Goal: Task Accomplishment & Management: Use online tool/utility

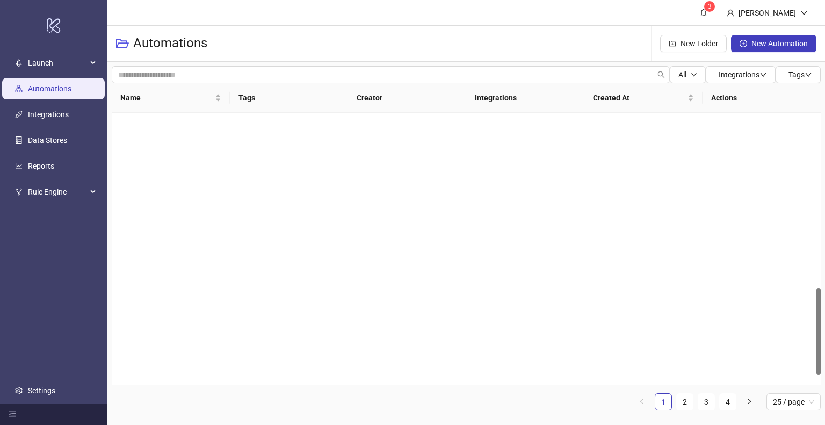
scroll to position [543, 0]
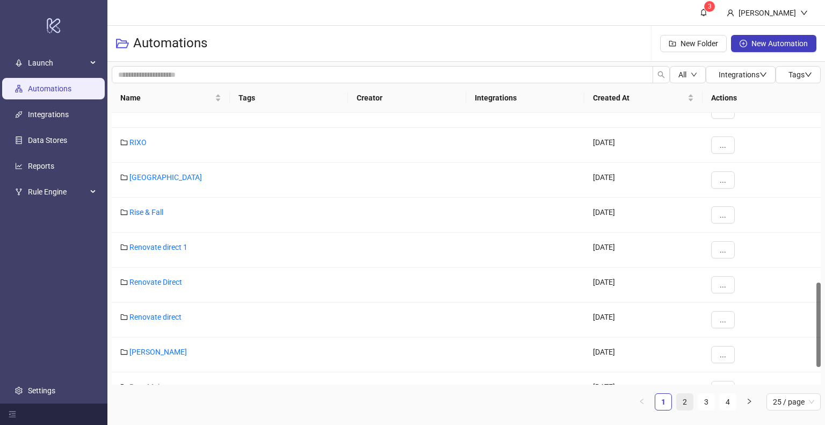
click at [683, 405] on link "2" at bounding box center [684, 401] width 16 height 16
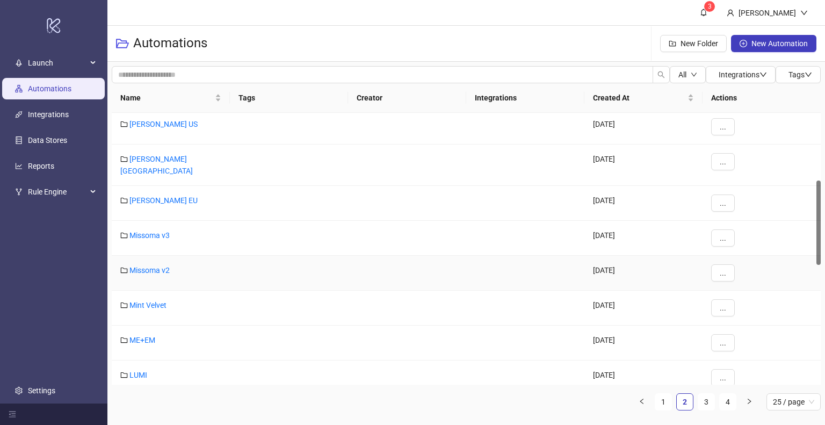
scroll to position [217, 0]
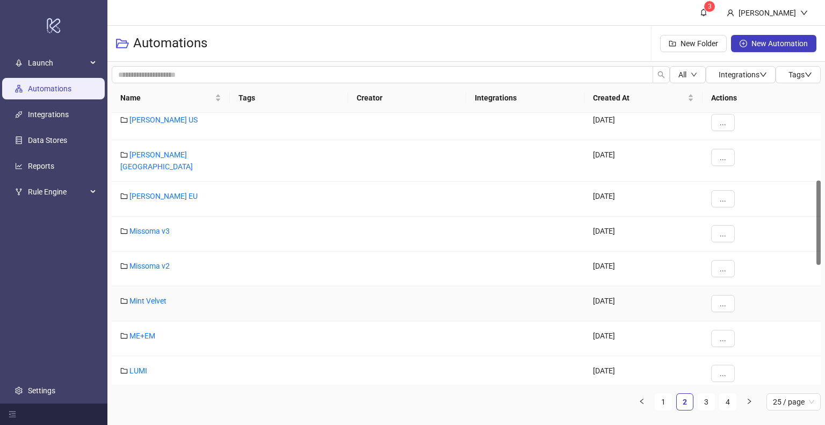
click at [149, 298] on div "Mint Velvet" at bounding box center [171, 303] width 118 height 35
click at [152, 297] on link "Mint Velvet" at bounding box center [147, 300] width 37 height 9
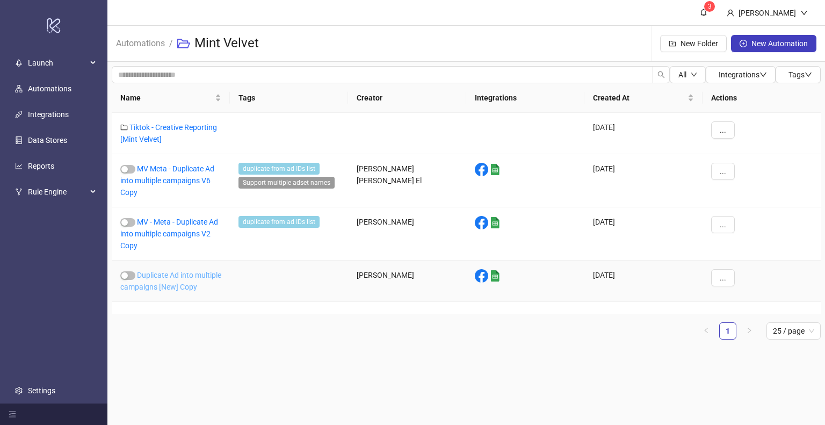
click at [146, 285] on link "Duplicate Ad into multiple campaigns [New] Copy" at bounding box center [170, 281] width 101 height 20
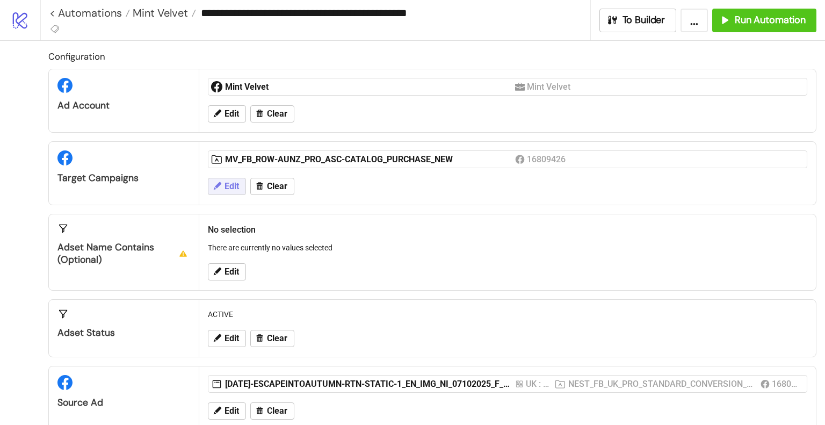
click at [235, 191] on button "Edit" at bounding box center [227, 186] width 38 height 17
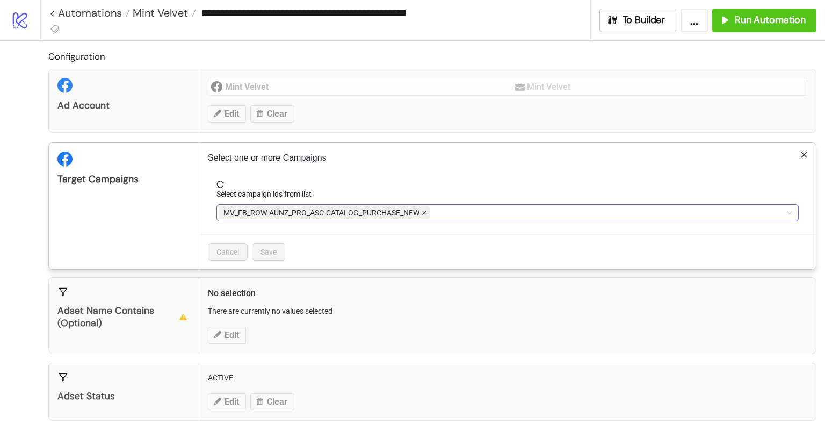
click at [424, 212] on icon "close" at bounding box center [424, 213] width 4 height 4
click at [253, 215] on div at bounding box center [501, 212] width 566 height 15
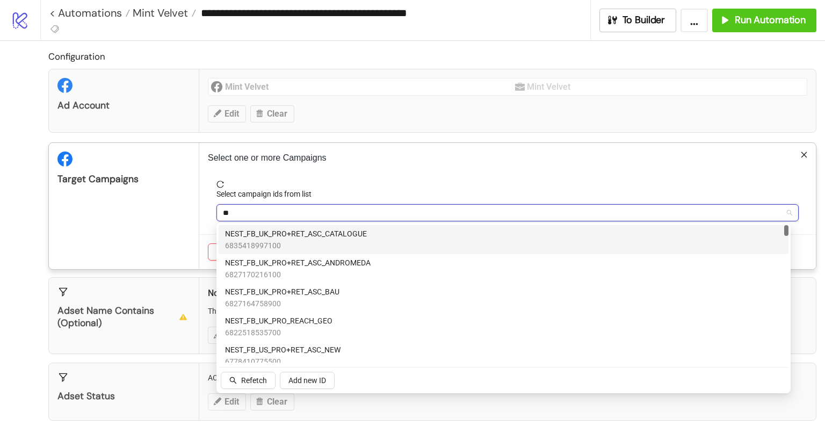
type input "***"
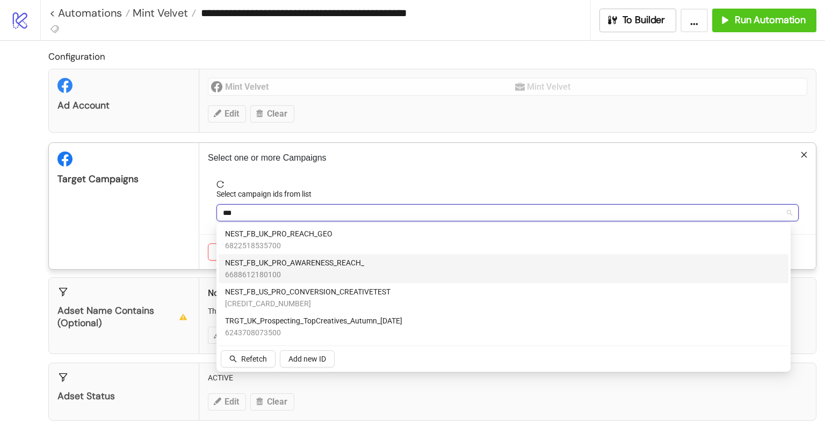
click at [358, 267] on span "NEST_FB_UK_PRO_AWARENESS_REACH_" at bounding box center [294, 263] width 139 height 12
click at [158, 249] on div "Target Campaigns" at bounding box center [124, 206] width 150 height 126
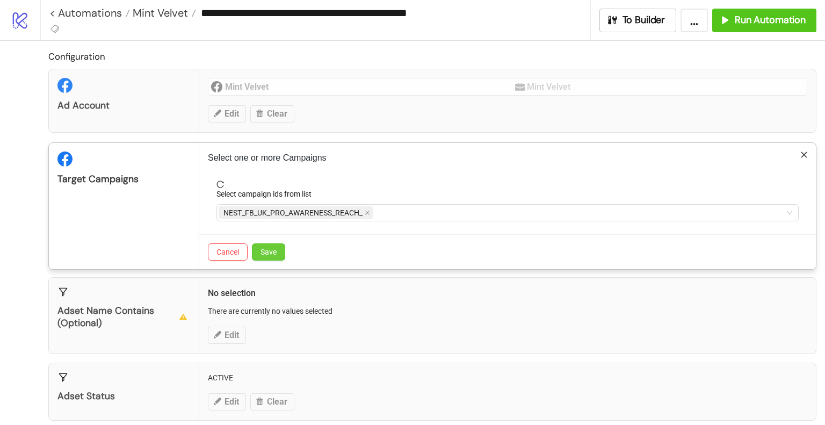
click at [277, 254] on button "Save" at bounding box center [268, 251] width 33 height 17
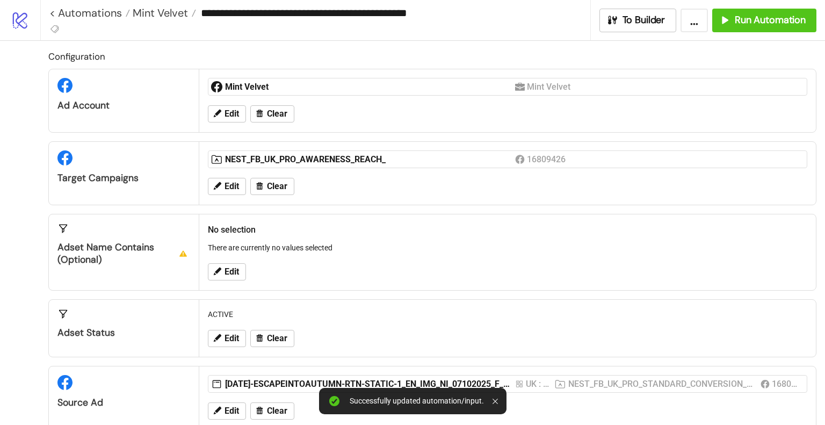
scroll to position [161, 0]
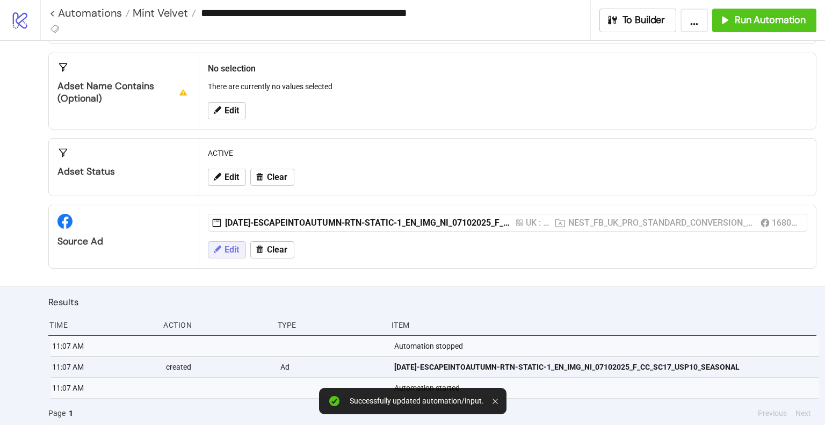
click at [225, 253] on button "Edit" at bounding box center [227, 249] width 38 height 17
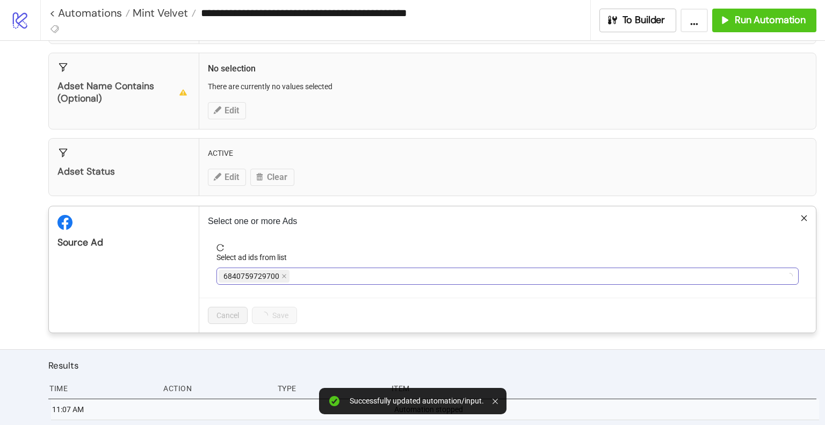
click at [443, 276] on div "6840759729700" at bounding box center [501, 275] width 566 height 15
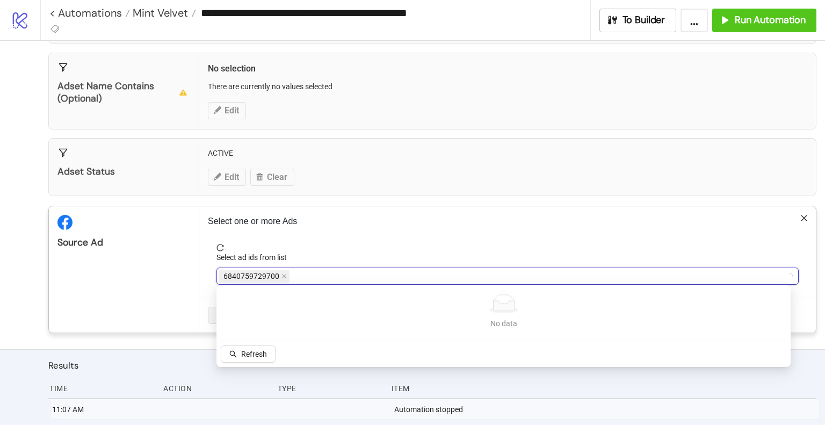
click at [371, 265] on div "Select ad ids from list" at bounding box center [507, 259] width 582 height 16
click at [374, 270] on div "6840759729700" at bounding box center [501, 275] width 566 height 15
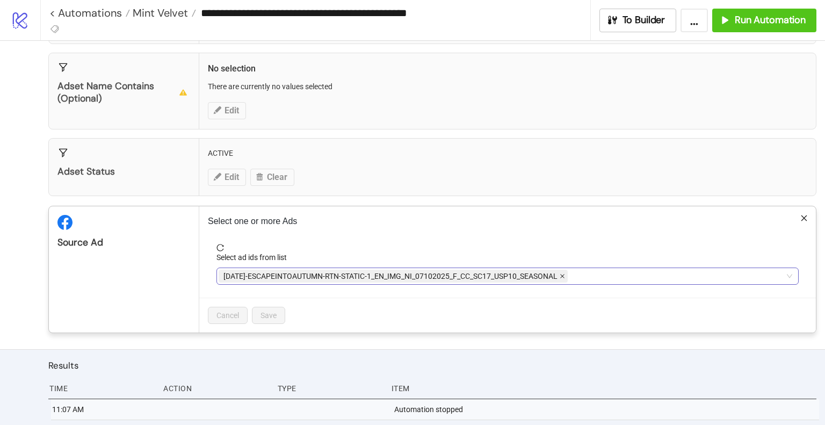
click at [565, 274] on icon "close" at bounding box center [561, 275] width 5 height 5
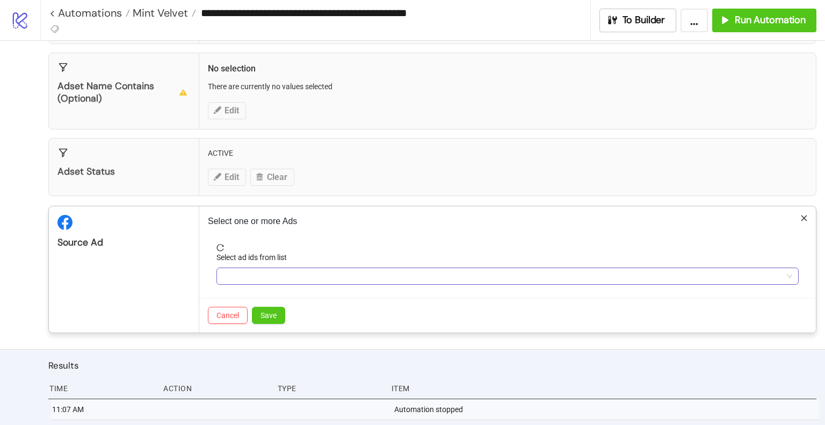
click at [498, 281] on div at bounding box center [501, 275] width 566 height 15
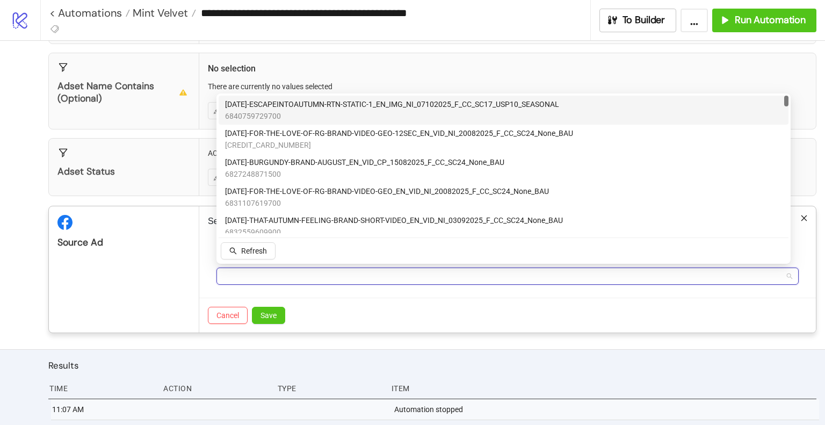
click at [500, 276] on div at bounding box center [501, 275] width 566 height 15
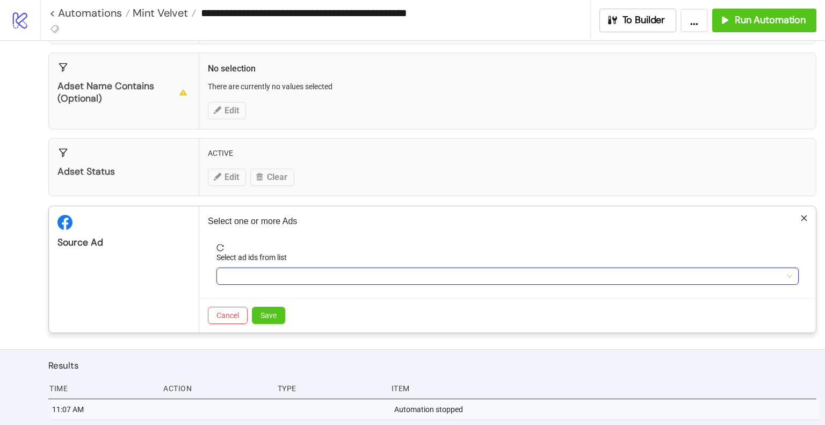
click at [500, 276] on div at bounding box center [501, 275] width 566 height 15
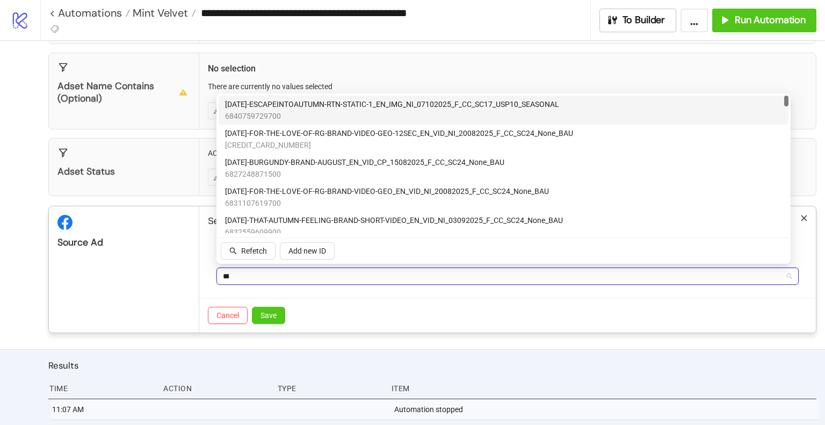
type input "****"
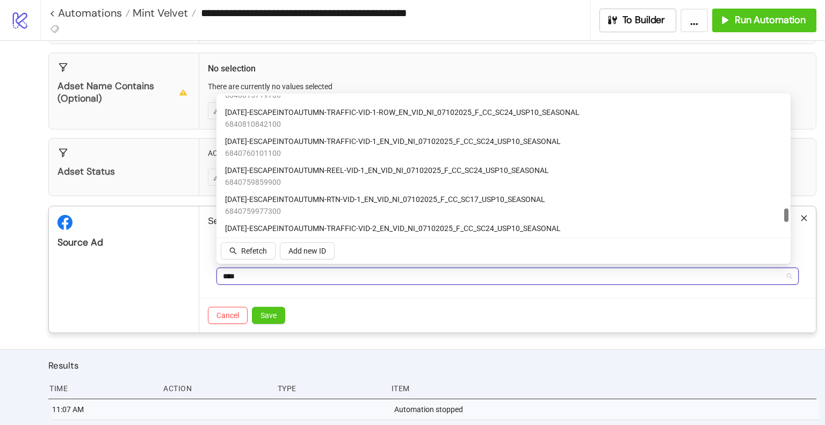
scroll to position [1123, 0]
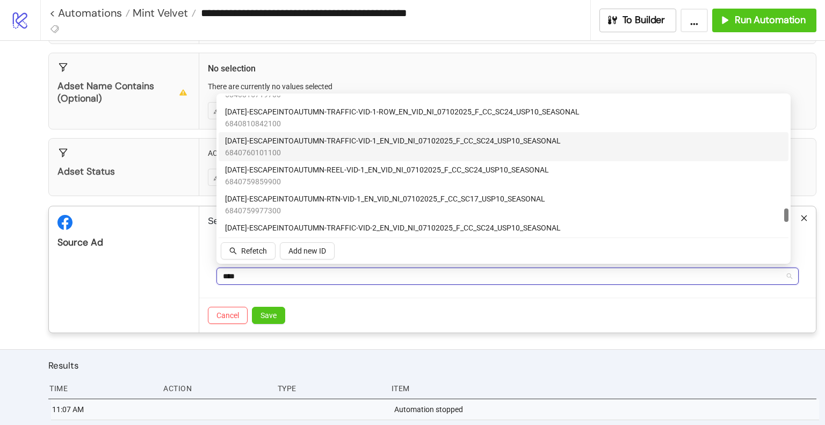
click at [451, 146] on span "[DATE]-ESCAPEINTOAUTUMN-TRAFFIC-VID-1_EN_VID_NI_07102025_F_CC_SC24_USP10_SEASON…" at bounding box center [393, 141] width 336 height 12
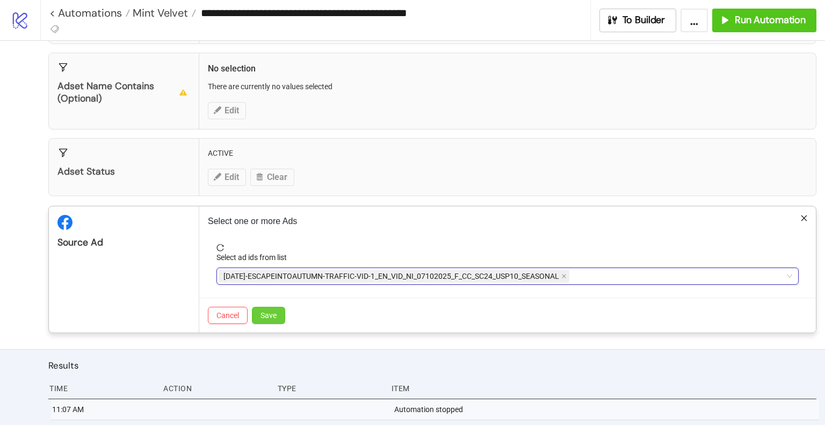
click at [265, 311] on span "Save" at bounding box center [268, 315] width 16 height 9
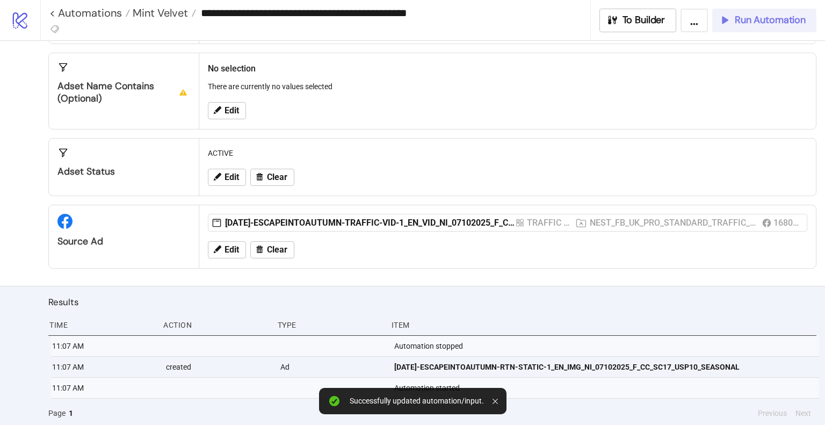
click at [756, 25] on span "Run Automation" at bounding box center [769, 20] width 71 height 12
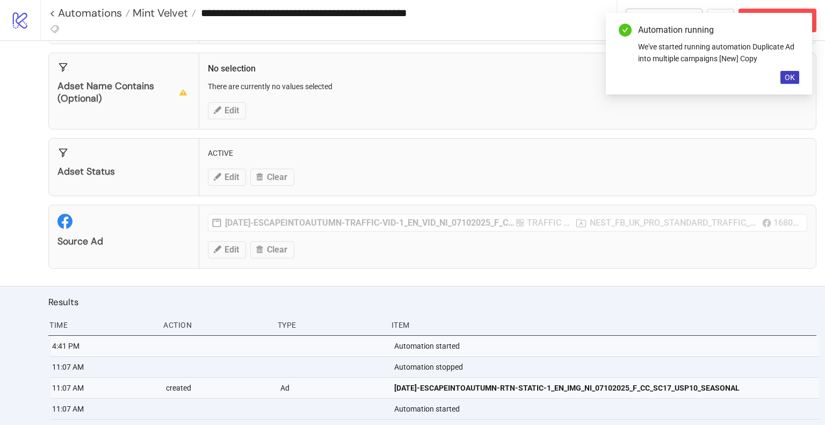
scroll to position [182, 0]
